Goal: Task Accomplishment & Management: Manage account settings

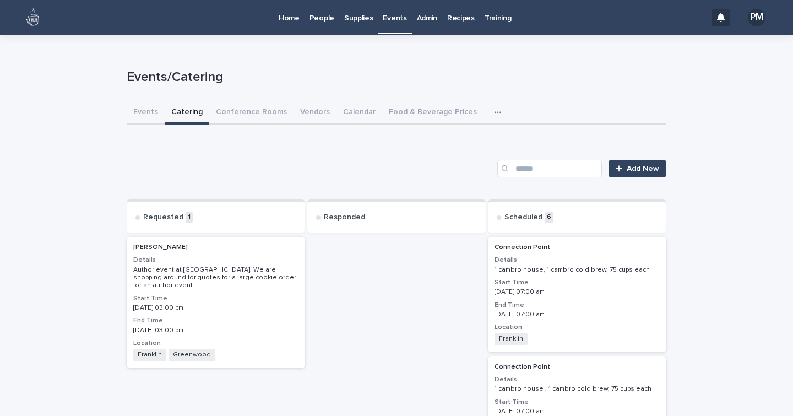
click at [266, 253] on h2 "[PERSON_NAME]" at bounding box center [216, 247] width 172 height 14
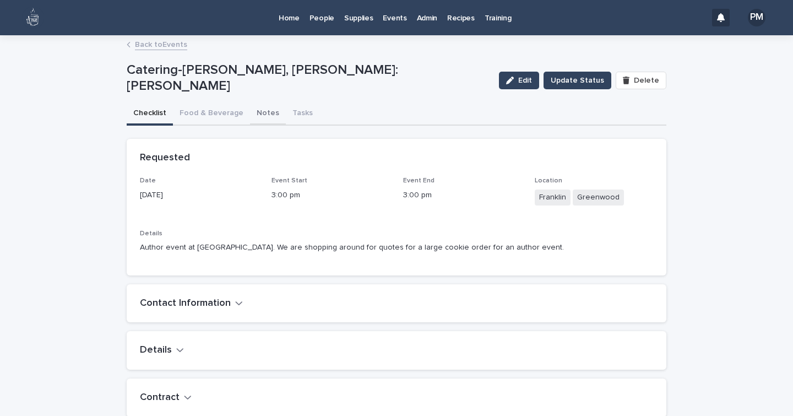
click at [255, 111] on button "Notes" at bounding box center [268, 113] width 36 height 23
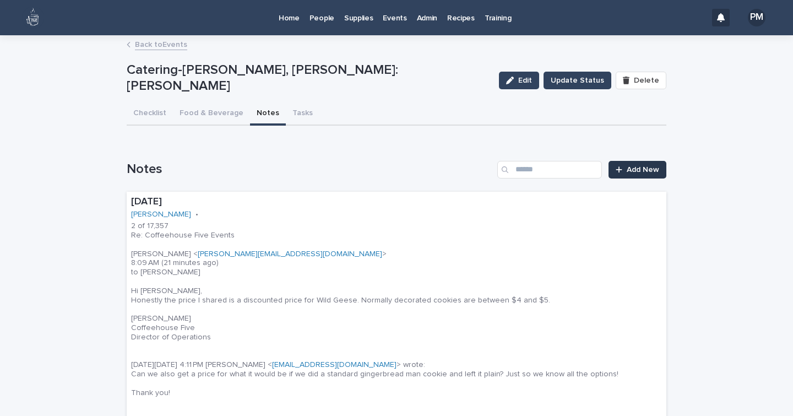
click at [641, 172] on span "Add New" at bounding box center [642, 170] width 32 height 8
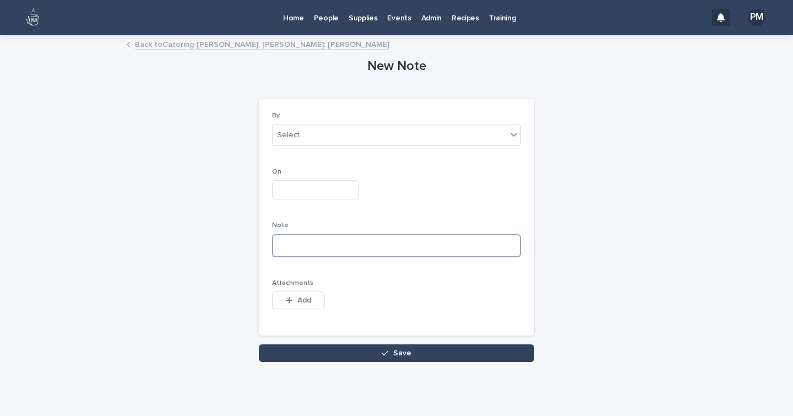
click at [297, 244] on textarea at bounding box center [396, 245] width 249 height 23
paste textarea "**********"
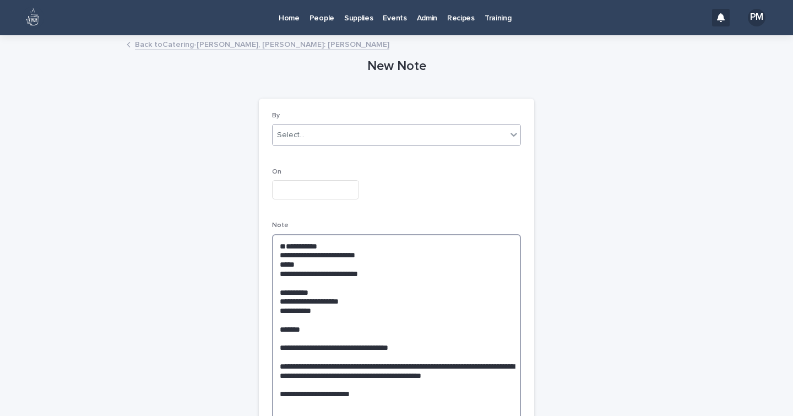
type textarea "**********"
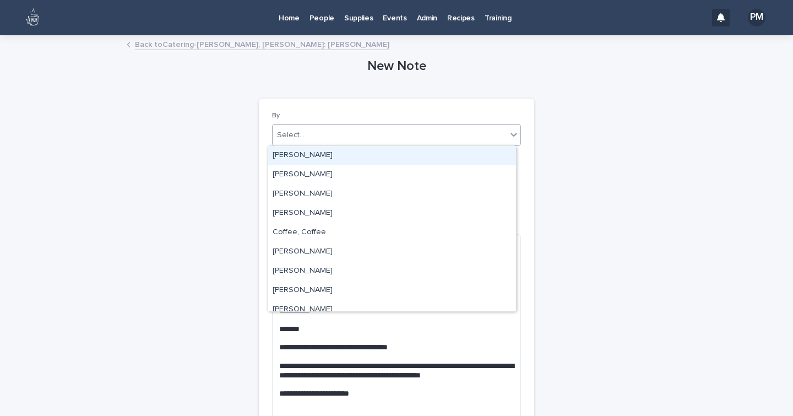
click at [325, 140] on div "Select..." at bounding box center [390, 135] width 234 height 18
type input "**"
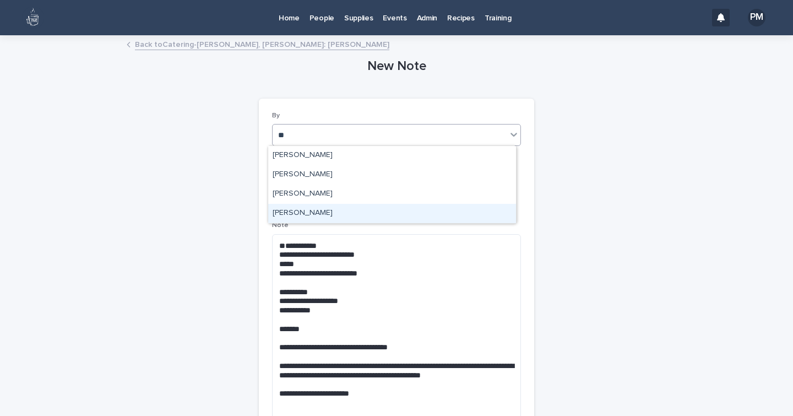
click at [317, 210] on div "[PERSON_NAME]" at bounding box center [392, 213] width 248 height 19
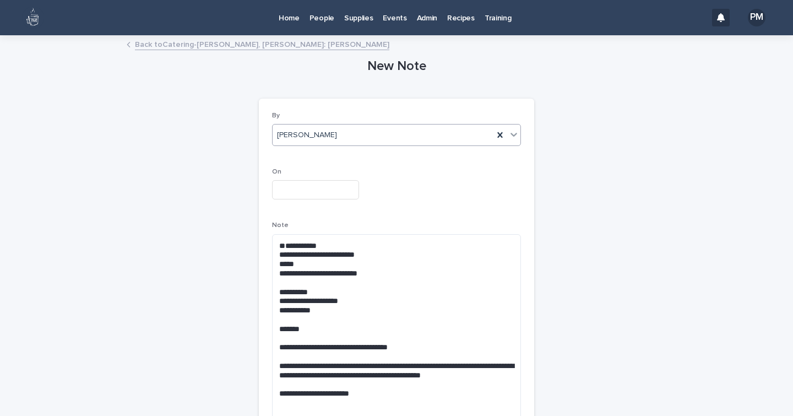
click at [298, 194] on input "text" at bounding box center [315, 189] width 87 height 19
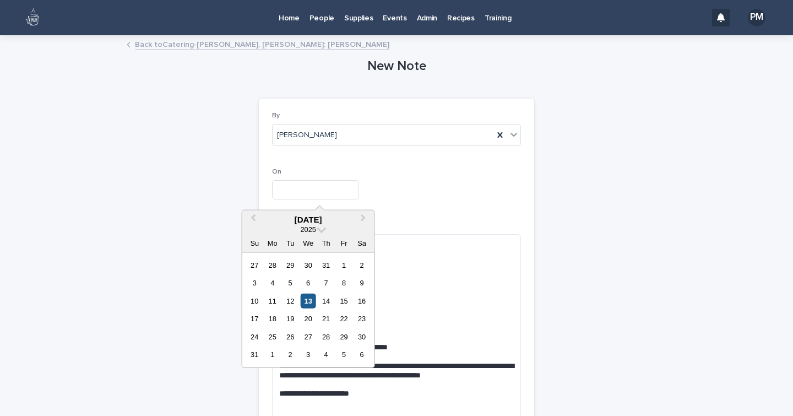
click at [308, 293] on div "13" at bounding box center [308, 300] width 15 height 15
type input "**********"
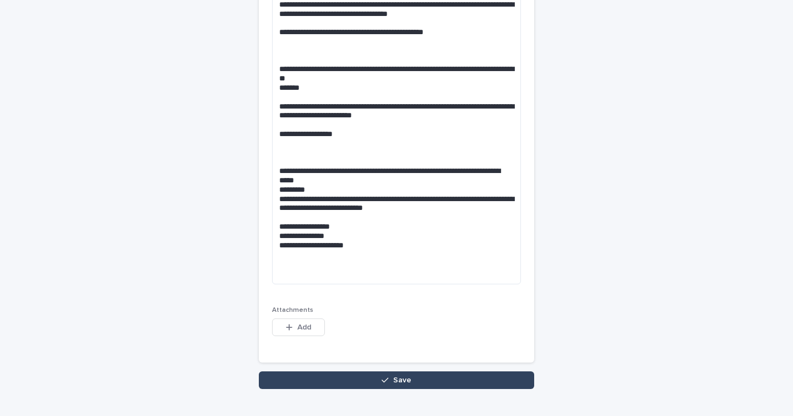
scroll to position [573, 0]
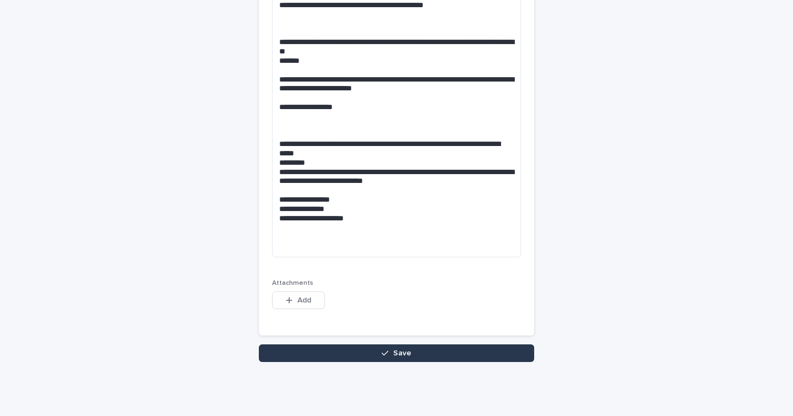
click at [322, 357] on button "Save" at bounding box center [396, 353] width 275 height 18
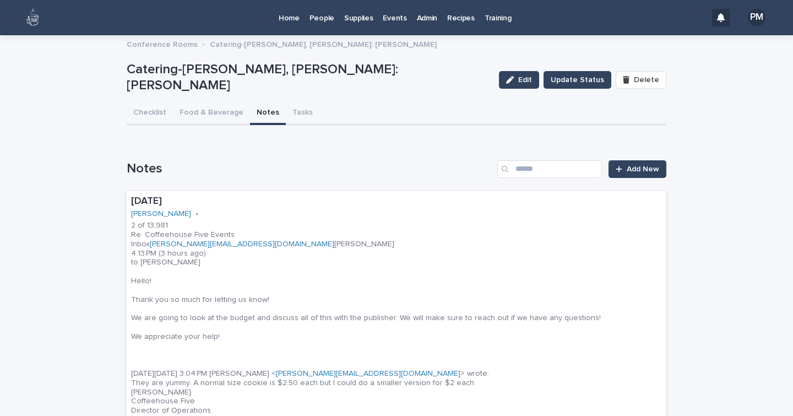
click at [324, 15] on p "People" at bounding box center [321, 11] width 25 height 23
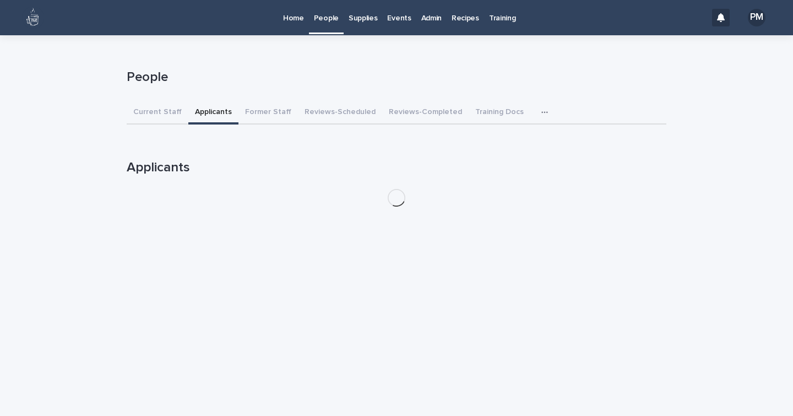
click at [212, 110] on button "Applicants" at bounding box center [213, 112] width 50 height 23
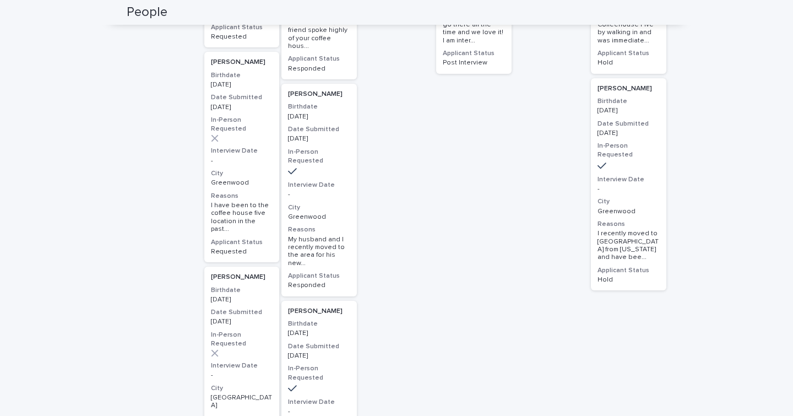
scroll to position [144, 0]
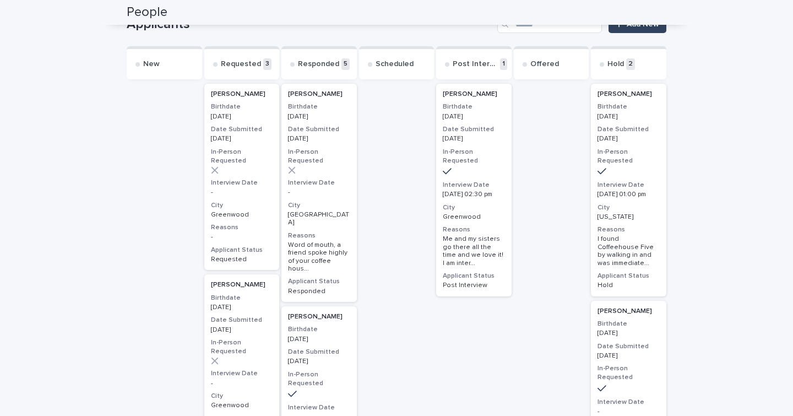
click at [323, 178] on h3 "Interview Date" at bounding box center [319, 182] width 62 height 9
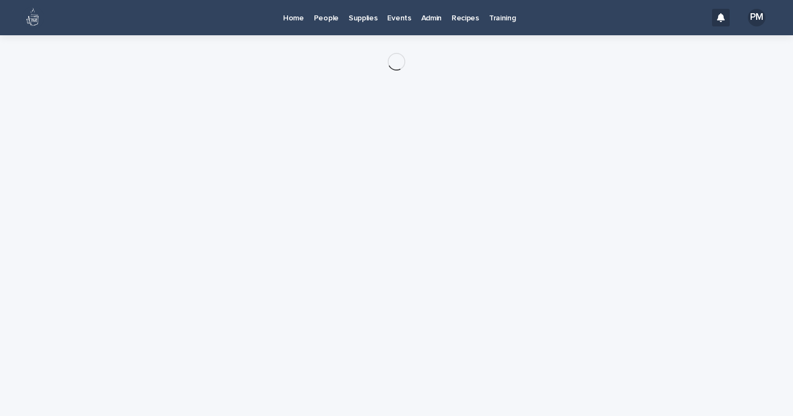
click at [333, 20] on p "People" at bounding box center [326, 11] width 25 height 23
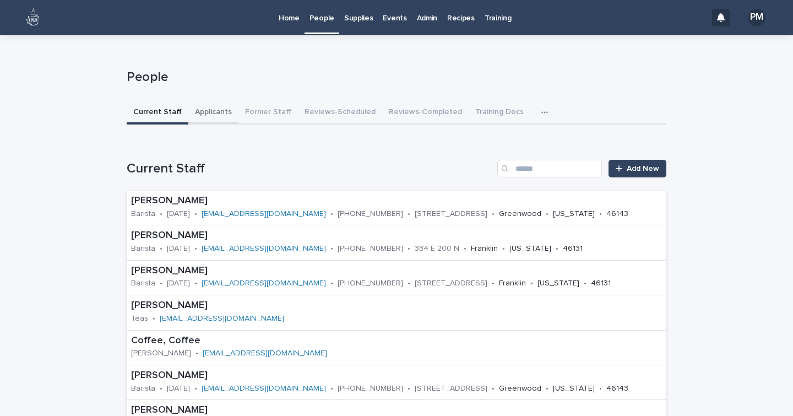
click at [207, 112] on button "Applicants" at bounding box center [213, 112] width 50 height 23
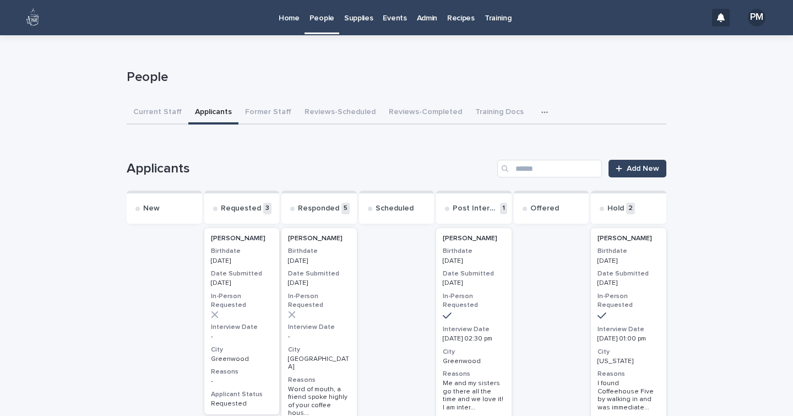
click at [329, 332] on div "[PERSON_NAME] Birthdate [DEMOGRAPHIC_DATA] Date Submitted [DATE] In-Person Requ…" at bounding box center [318, 337] width 75 height 218
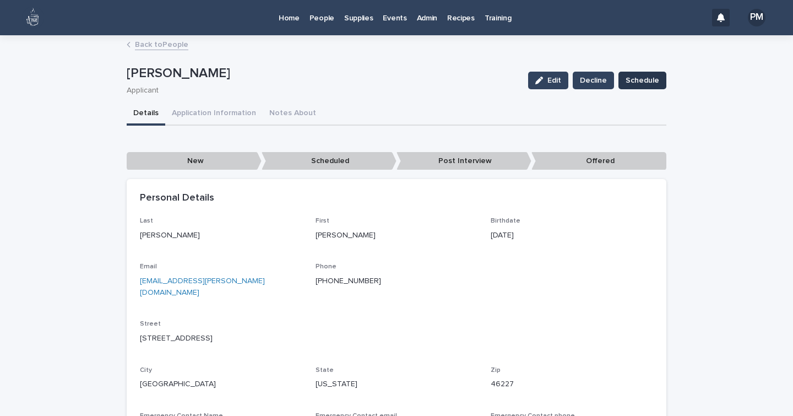
click at [633, 82] on span "Schedule" at bounding box center [642, 80] width 34 height 11
click at [317, 17] on p "People" at bounding box center [321, 11] width 25 height 23
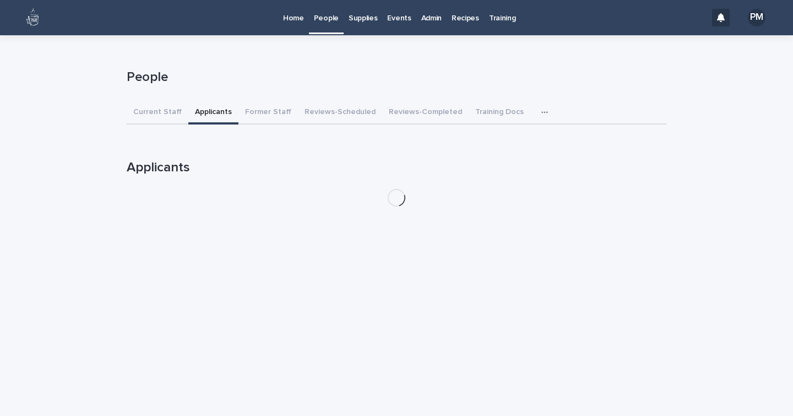
click at [205, 112] on button "Applicants" at bounding box center [213, 112] width 50 height 23
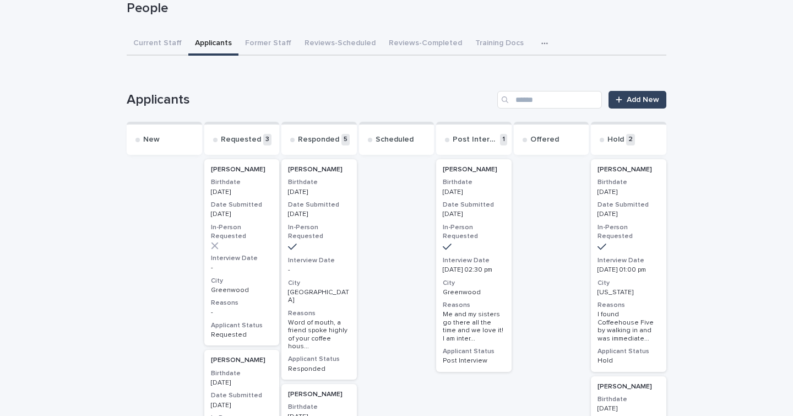
scroll to position [71, 0]
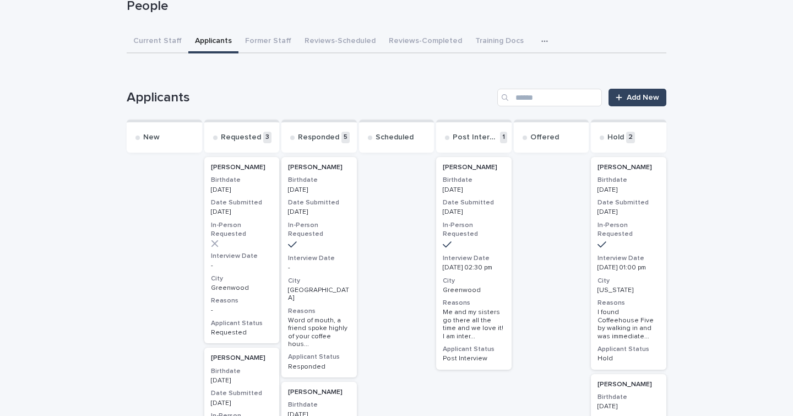
click at [260, 274] on h3 "City" at bounding box center [242, 278] width 62 height 9
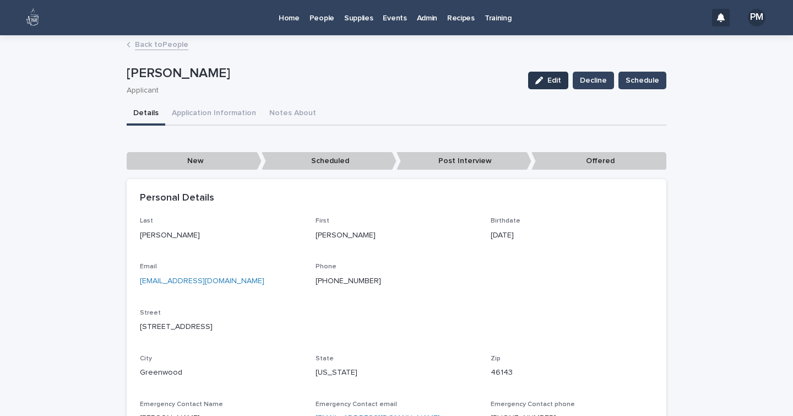
click at [557, 82] on span "Edit" at bounding box center [554, 81] width 14 height 8
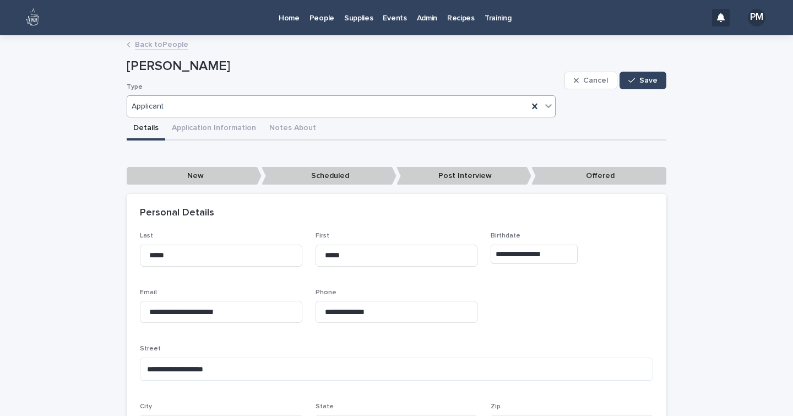
click at [546, 106] on icon at bounding box center [548, 106] width 7 height 4
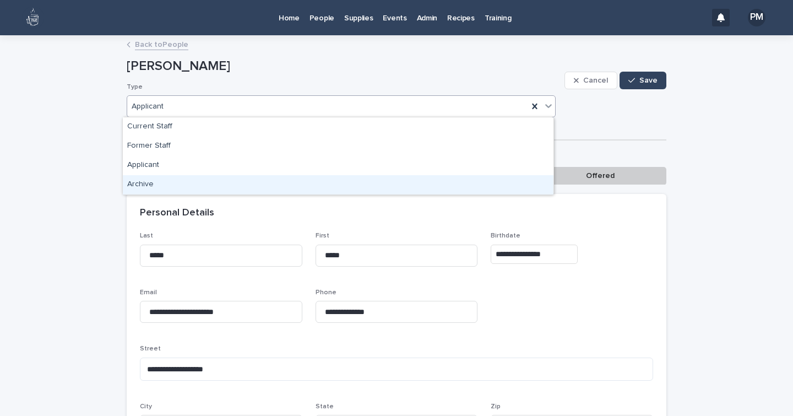
click at [133, 186] on div "Archive" at bounding box center [338, 184] width 431 height 19
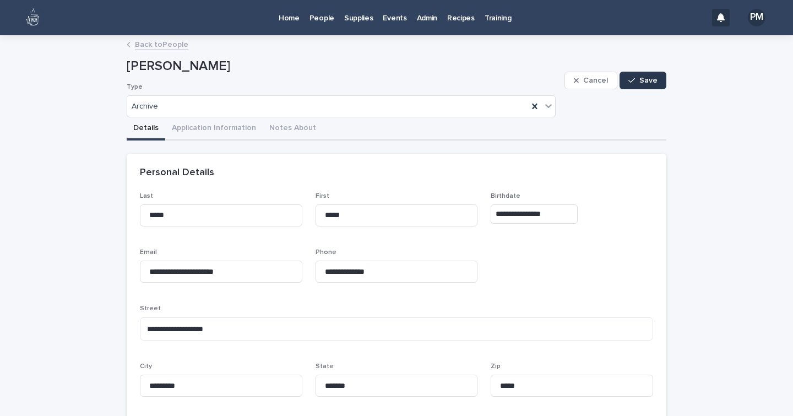
click at [646, 84] on span "Save" at bounding box center [648, 81] width 18 height 8
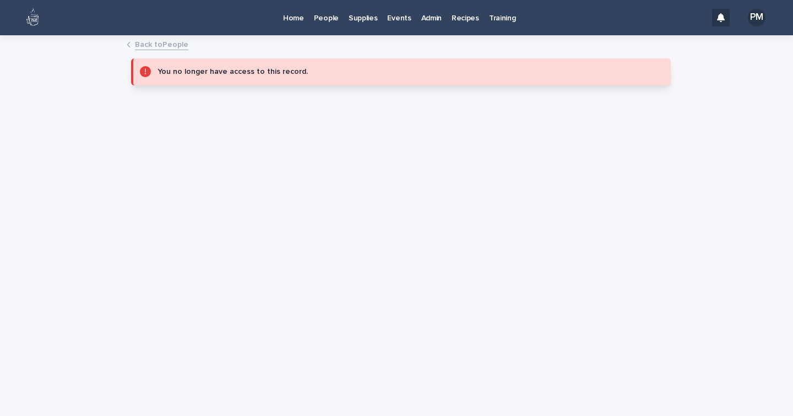
click at [328, 20] on p "People" at bounding box center [326, 11] width 25 height 23
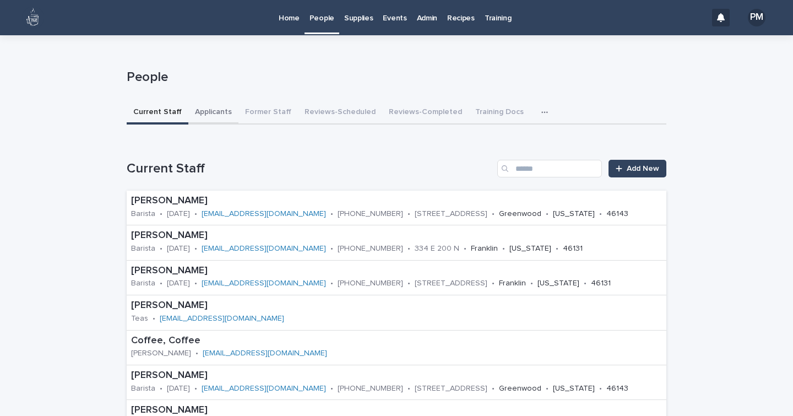
click at [197, 113] on button "Applicants" at bounding box center [213, 112] width 50 height 23
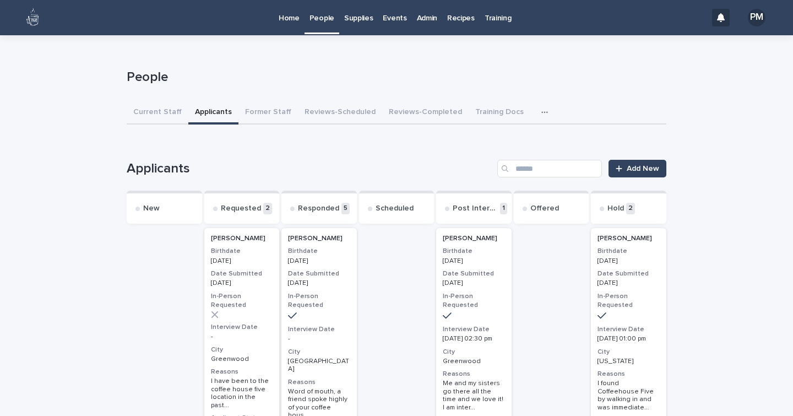
click at [254, 345] on h3 "City" at bounding box center [242, 349] width 62 height 9
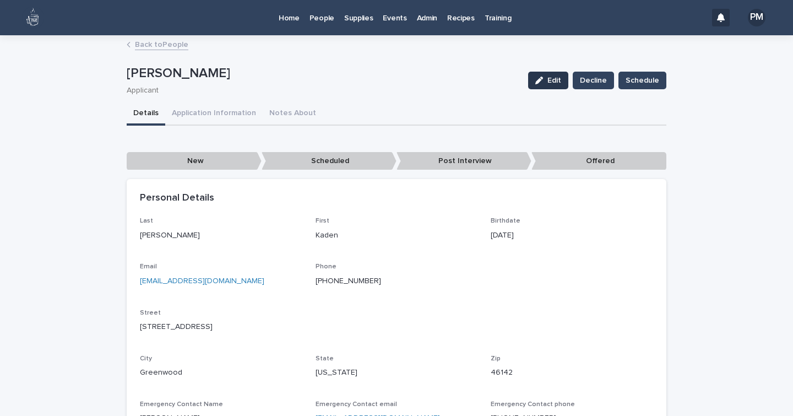
click at [546, 78] on div "button" at bounding box center [541, 81] width 12 height 8
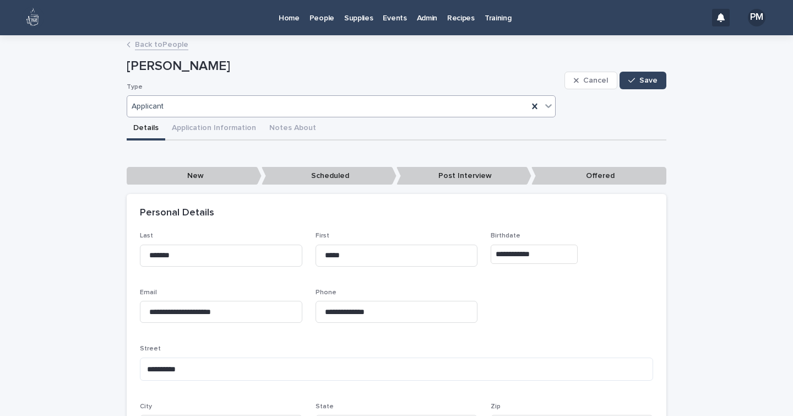
click at [548, 106] on icon at bounding box center [548, 105] width 11 height 11
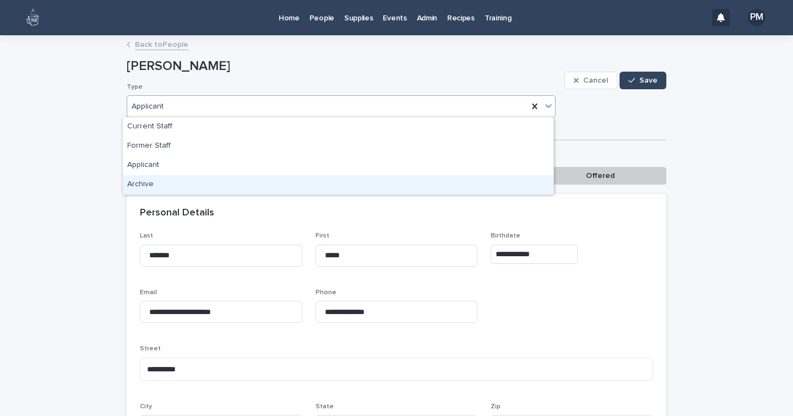
click at [160, 190] on div "Archive" at bounding box center [338, 184] width 431 height 19
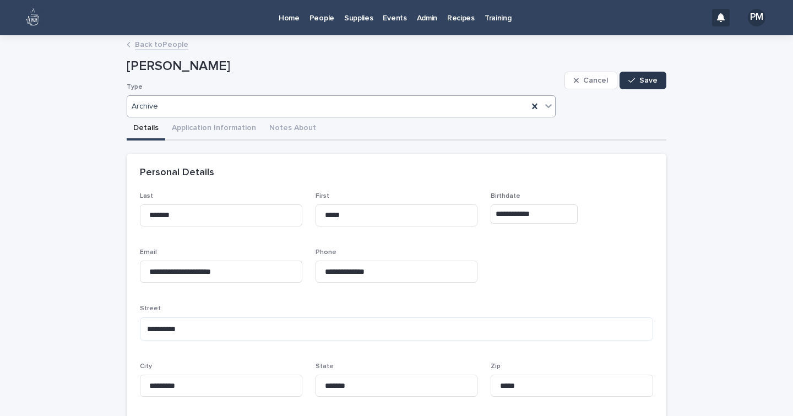
click at [641, 77] on span "Save" at bounding box center [648, 81] width 18 height 8
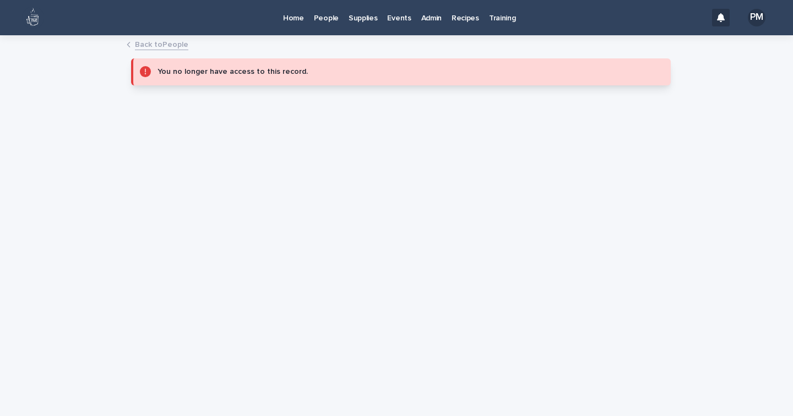
click at [331, 18] on p "People" at bounding box center [326, 11] width 25 height 23
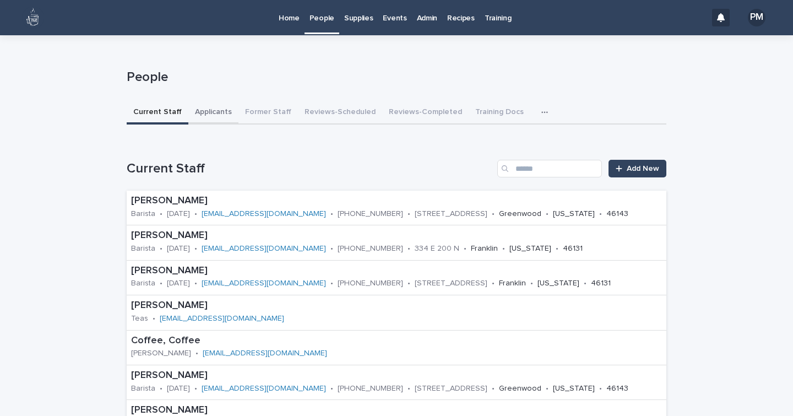
click at [202, 107] on button "Applicants" at bounding box center [213, 112] width 50 height 23
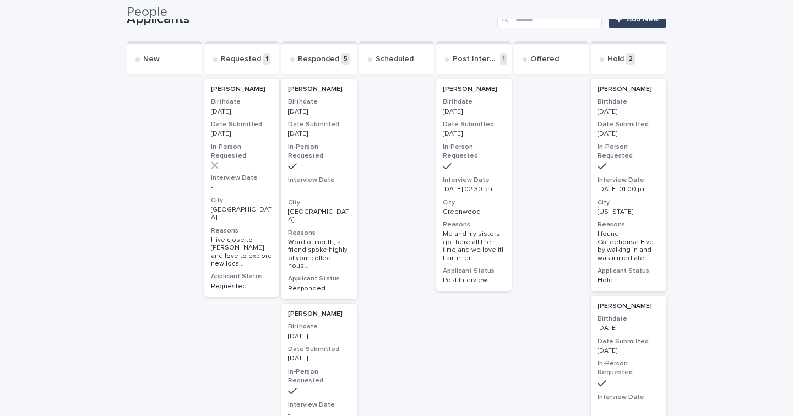
scroll to position [150, 0]
click at [251, 205] on p "[GEOGRAPHIC_DATA]" at bounding box center [242, 213] width 62 height 16
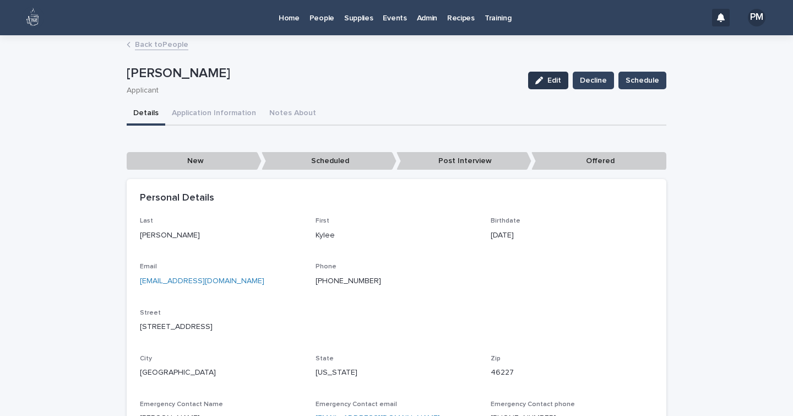
click at [551, 79] on span "Edit" at bounding box center [554, 81] width 14 height 8
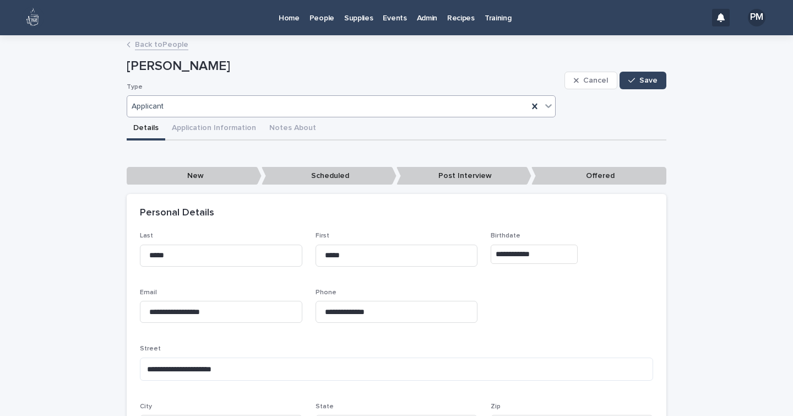
click at [543, 103] on icon at bounding box center [548, 105] width 11 height 11
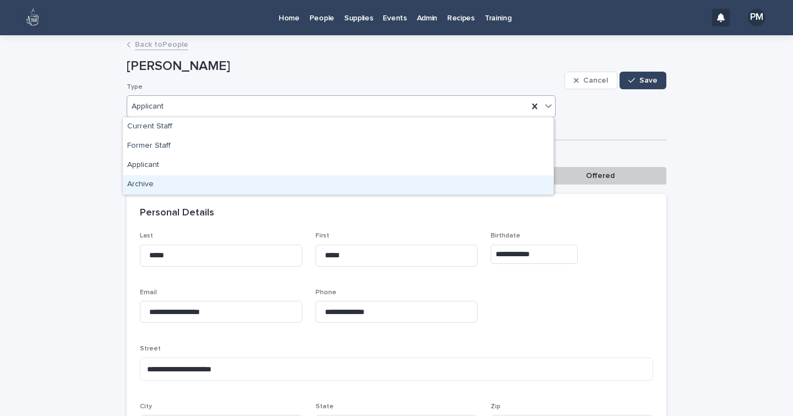
click at [156, 184] on div "Archive" at bounding box center [338, 184] width 431 height 19
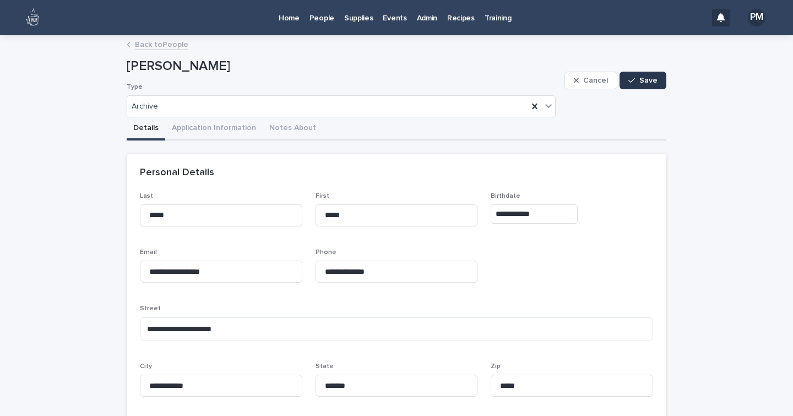
click at [645, 81] on span "Save" at bounding box center [648, 81] width 18 height 8
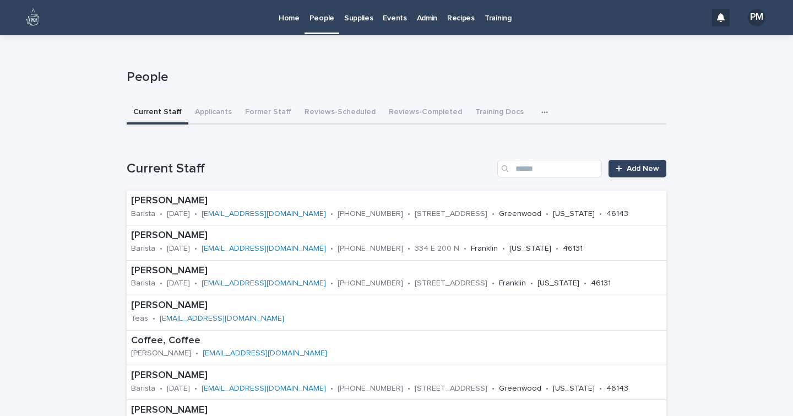
click at [290, 20] on p "Home" at bounding box center [289, 11] width 21 height 23
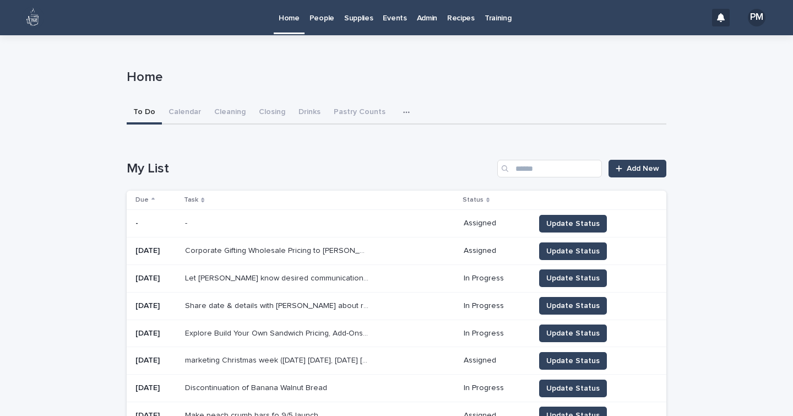
click at [310, 19] on p "People" at bounding box center [321, 11] width 25 height 23
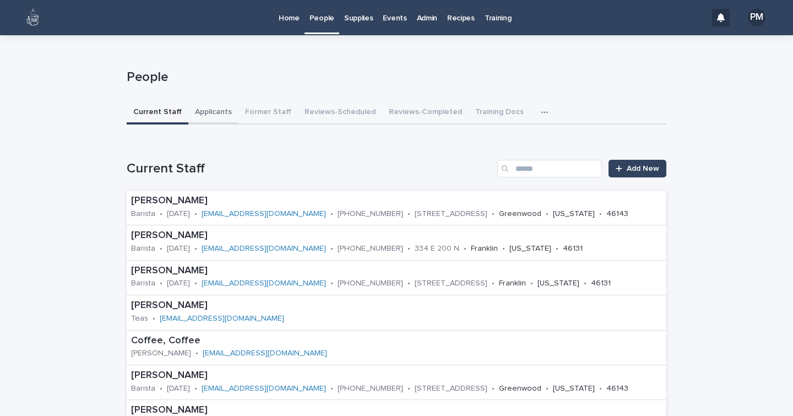
click at [209, 112] on button "Applicants" at bounding box center [213, 112] width 50 height 23
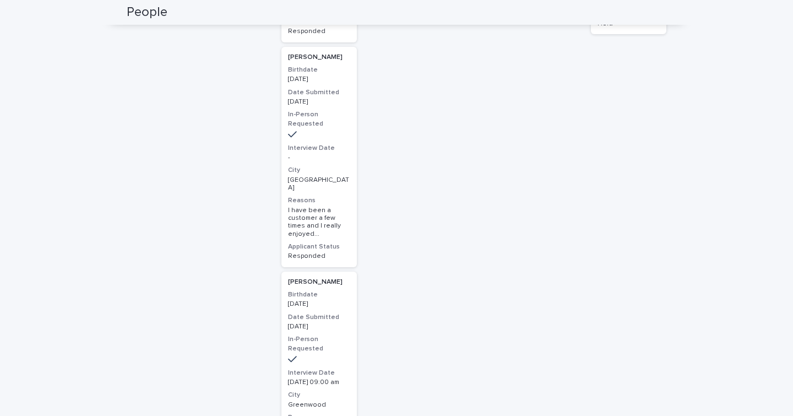
scroll to position [639, 0]
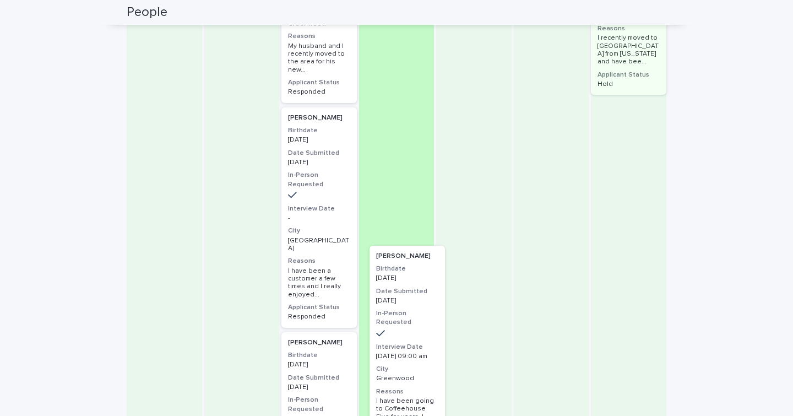
drag, startPoint x: 323, startPoint y: 254, endPoint x: 415, endPoint y: 233, distance: 94.3
click at [415, 233] on div "New Requested Responded 5 [PERSON_NAME] Birthdate [DEMOGRAPHIC_DATA] Date Submi…" at bounding box center [397, 147] width 540 height 1038
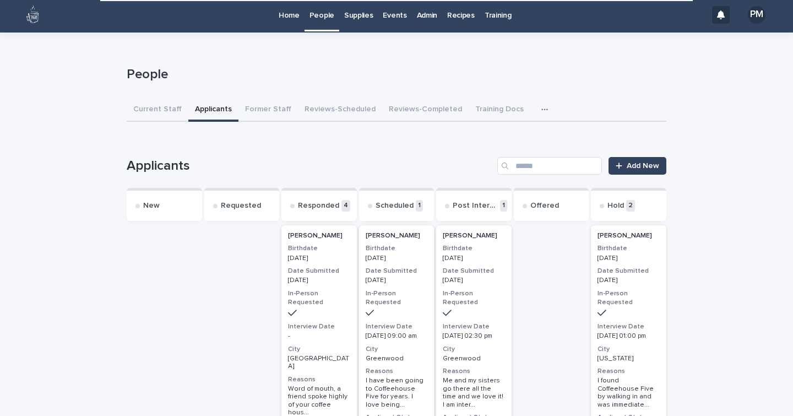
scroll to position [4, 0]
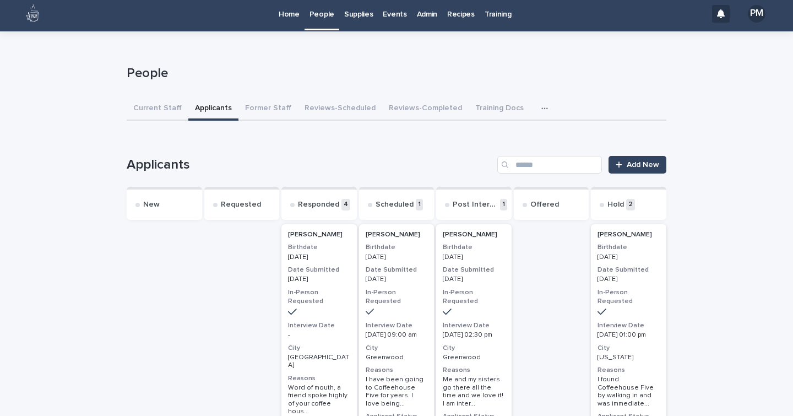
click at [391, 321] on h3 "Interview Date" at bounding box center [397, 325] width 62 height 9
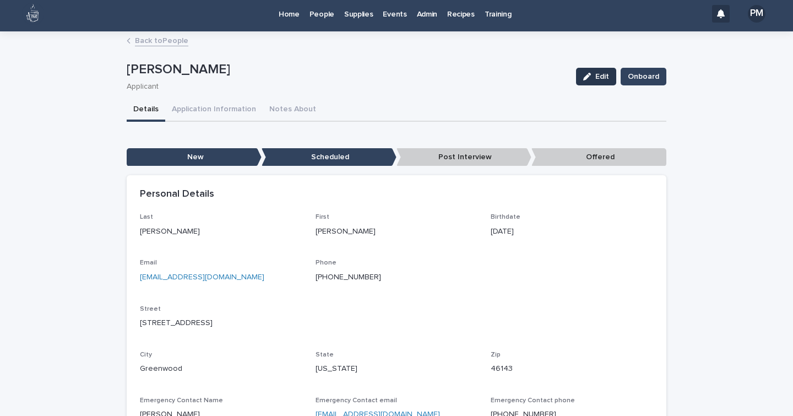
click at [587, 74] on icon "button" at bounding box center [587, 77] width 8 height 8
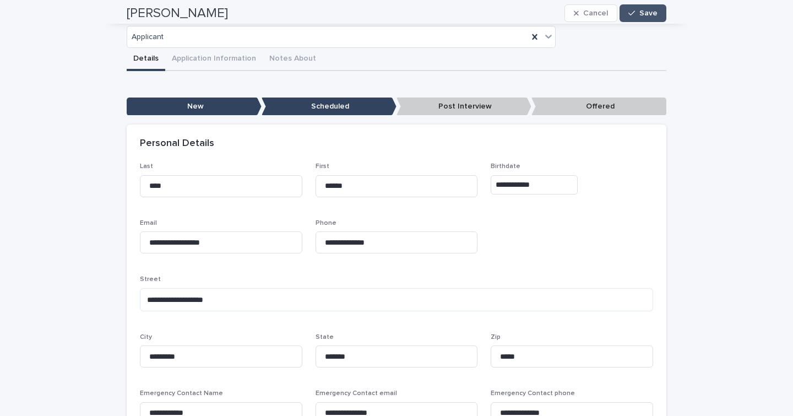
scroll to position [69, 0]
click at [198, 55] on div "**********" at bounding box center [397, 251] width 540 height 407
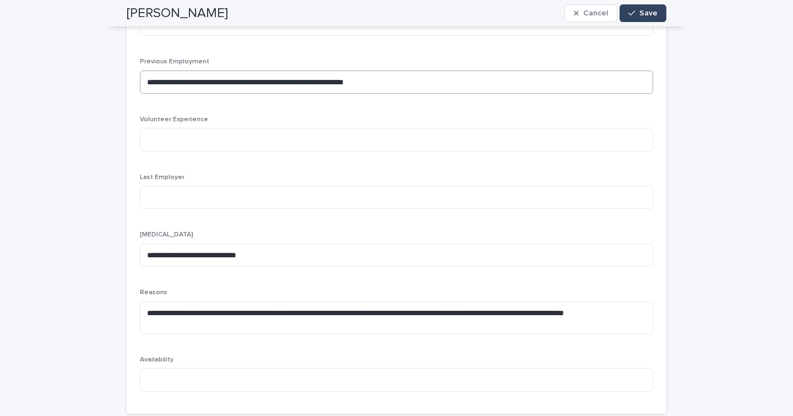
scroll to position [190, 0]
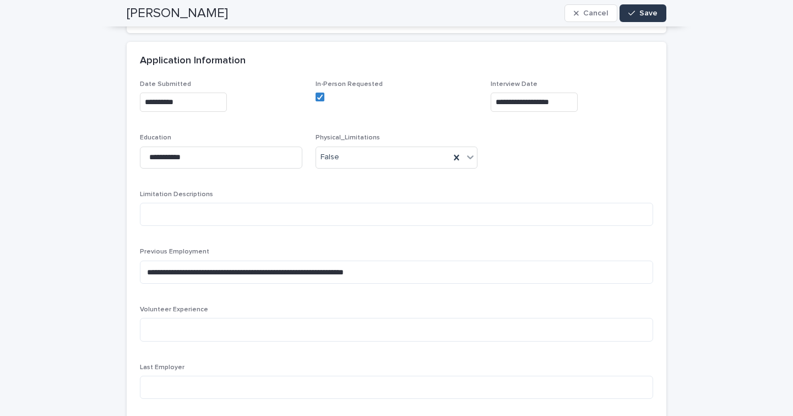
click at [649, 6] on button "Save" at bounding box center [642, 13] width 47 height 18
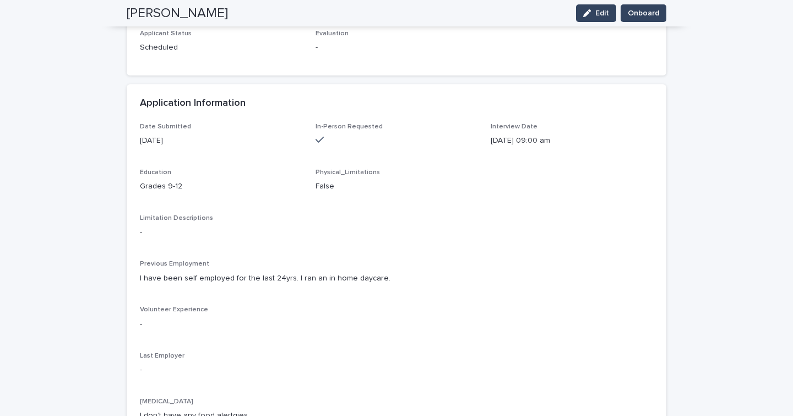
scroll to position [0, 0]
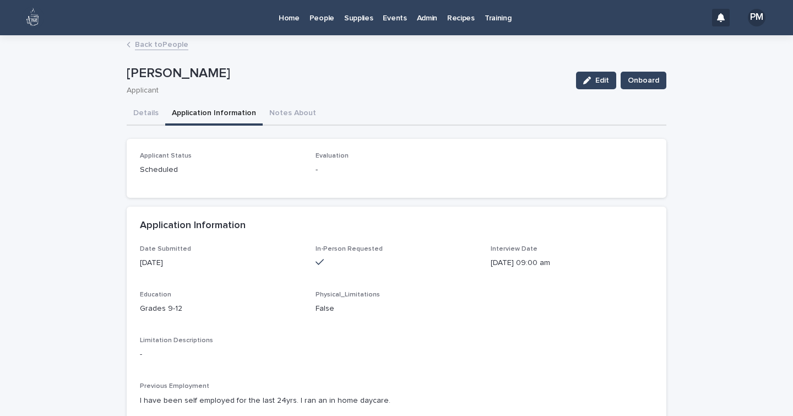
click at [320, 23] on p "People" at bounding box center [321, 11] width 25 height 23
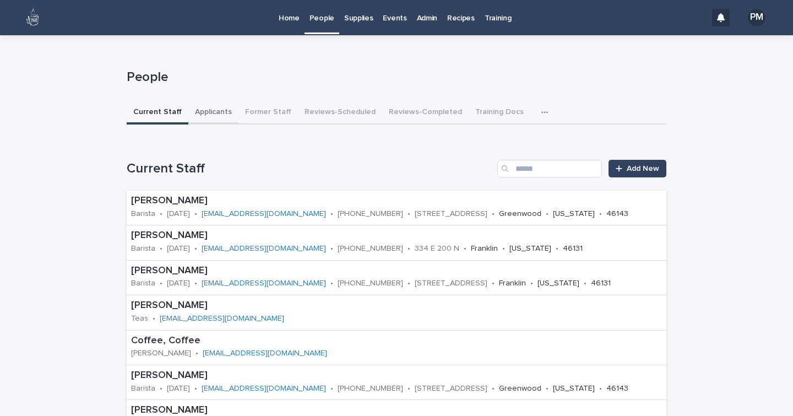
click at [204, 107] on button "Applicants" at bounding box center [213, 112] width 50 height 23
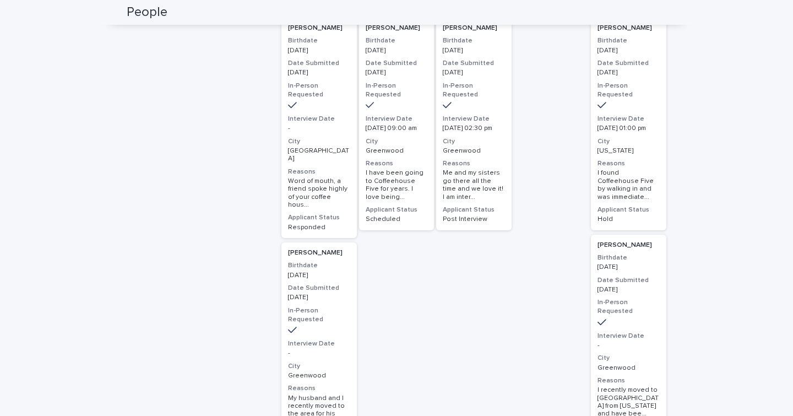
scroll to position [198, 0]
